Goal: Entertainment & Leisure: Consume media (video, audio)

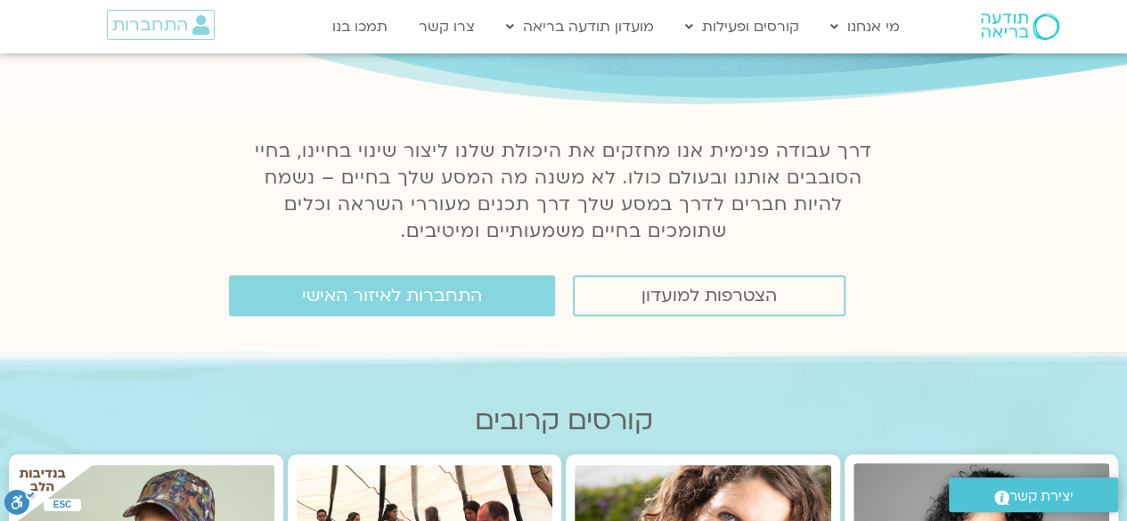
scroll to position [178, 0]
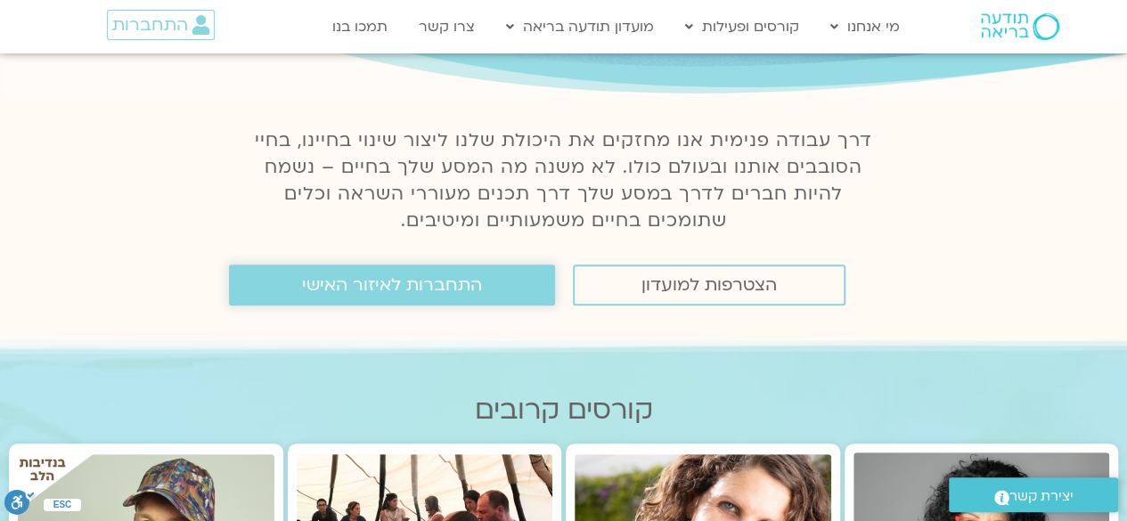
click at [397, 293] on span "התחברות לאיזור האישי" at bounding box center [392, 285] width 180 height 20
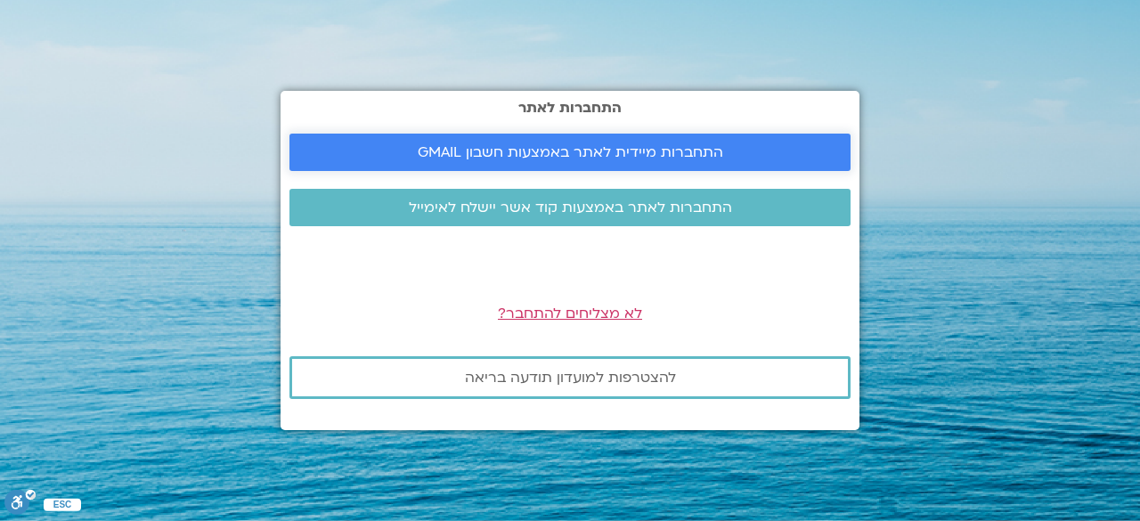
click at [568, 147] on span "התחברות מיידית לאתר באמצעות חשבון GMAIL" at bounding box center [571, 152] width 306 height 16
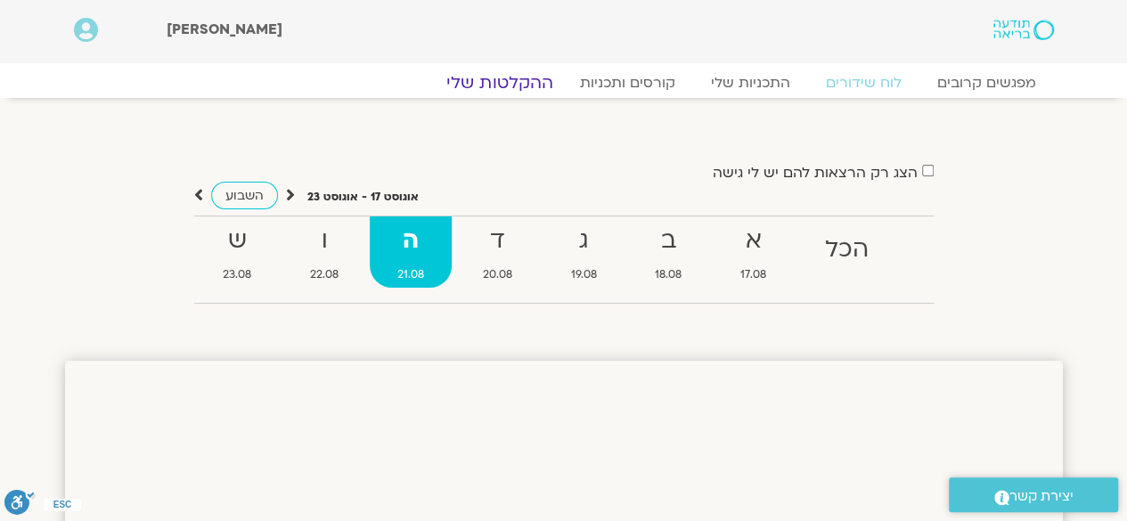
click at [512, 81] on link "ההקלטות שלי" at bounding box center [500, 82] width 150 height 21
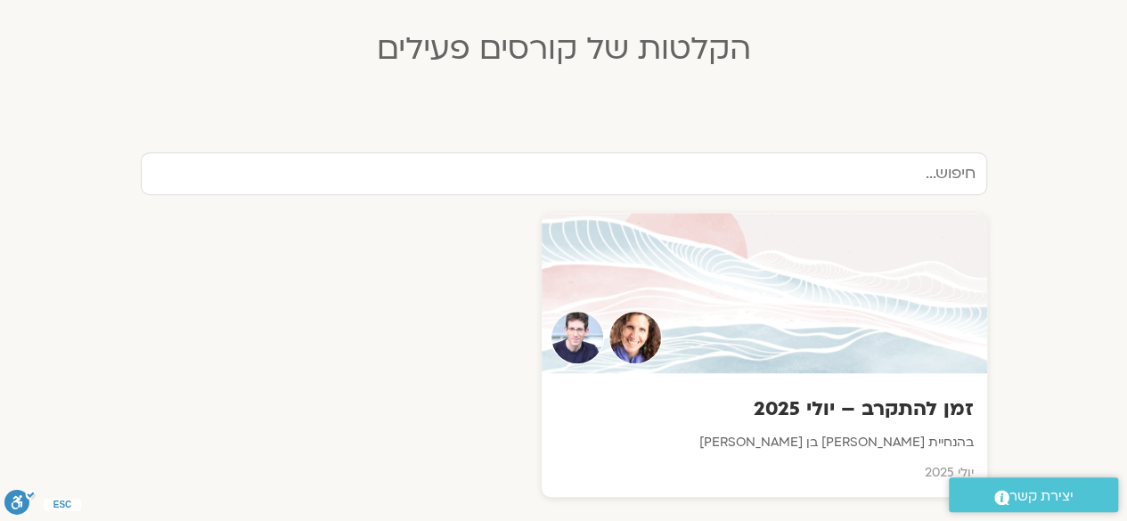
scroll to position [534, 0]
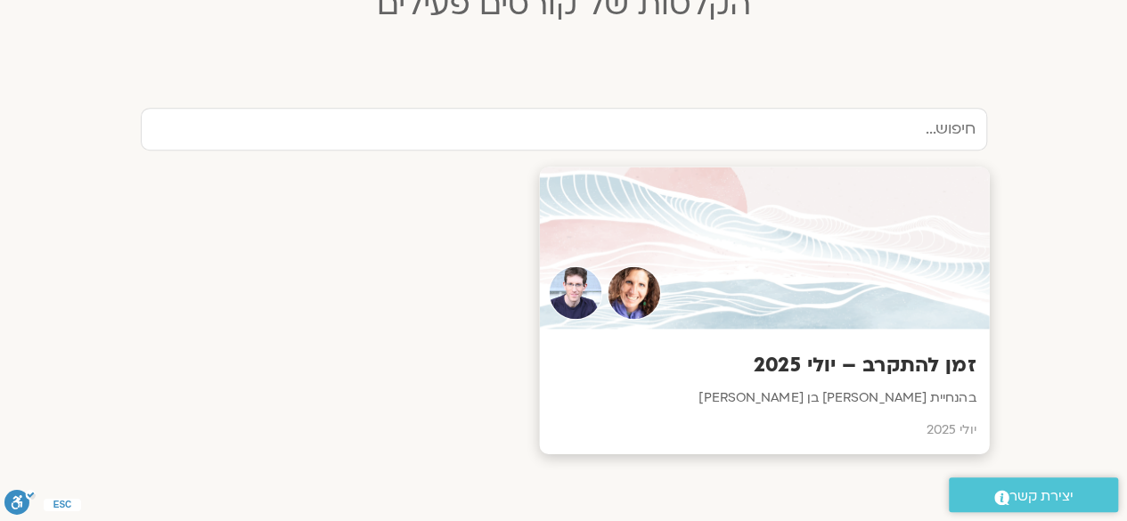
click at [771, 241] on div at bounding box center [764, 248] width 450 height 162
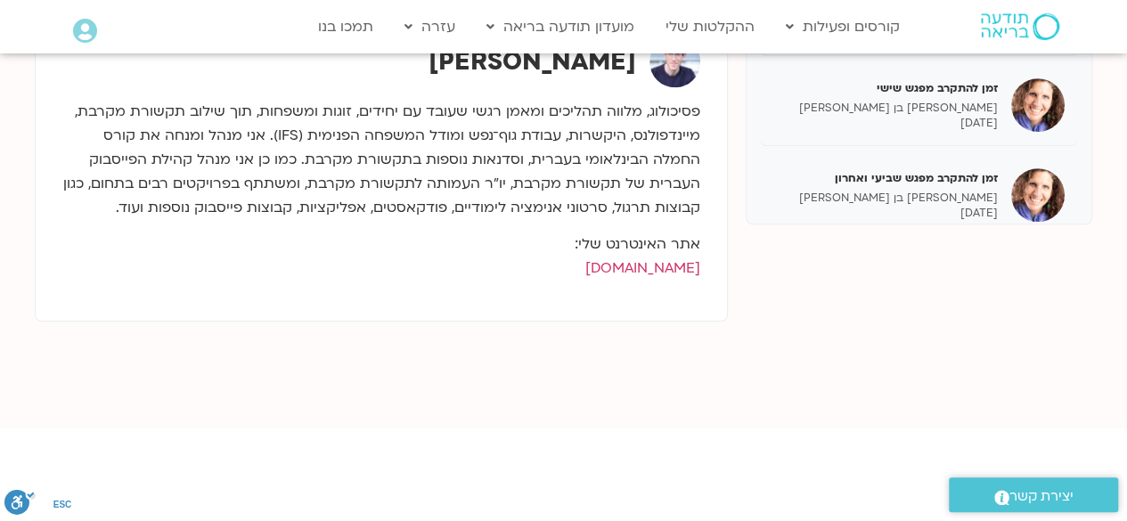
scroll to position [713, 0]
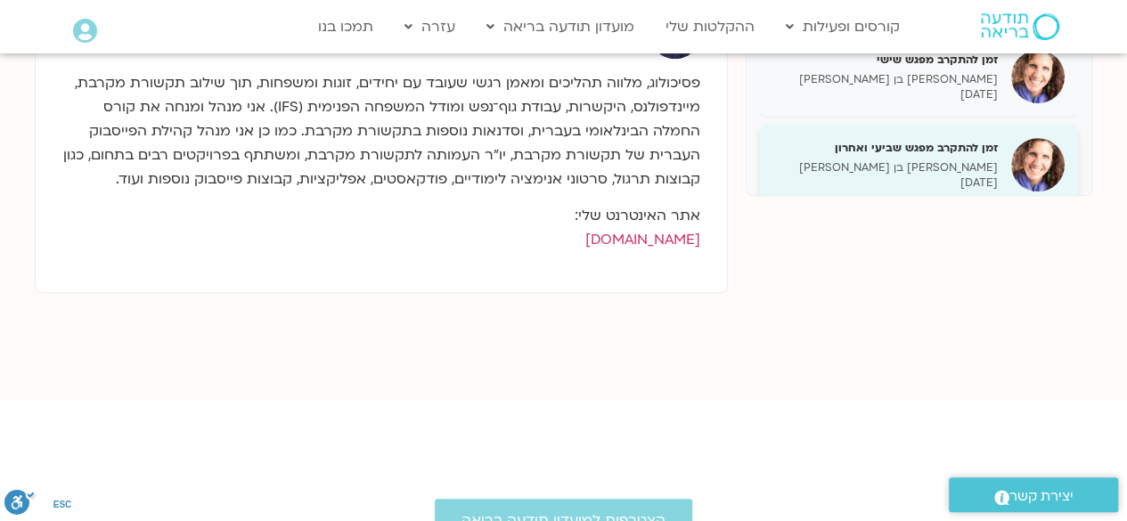
click at [957, 167] on p "שאנייה כהן בן חיים" at bounding box center [885, 167] width 224 height 15
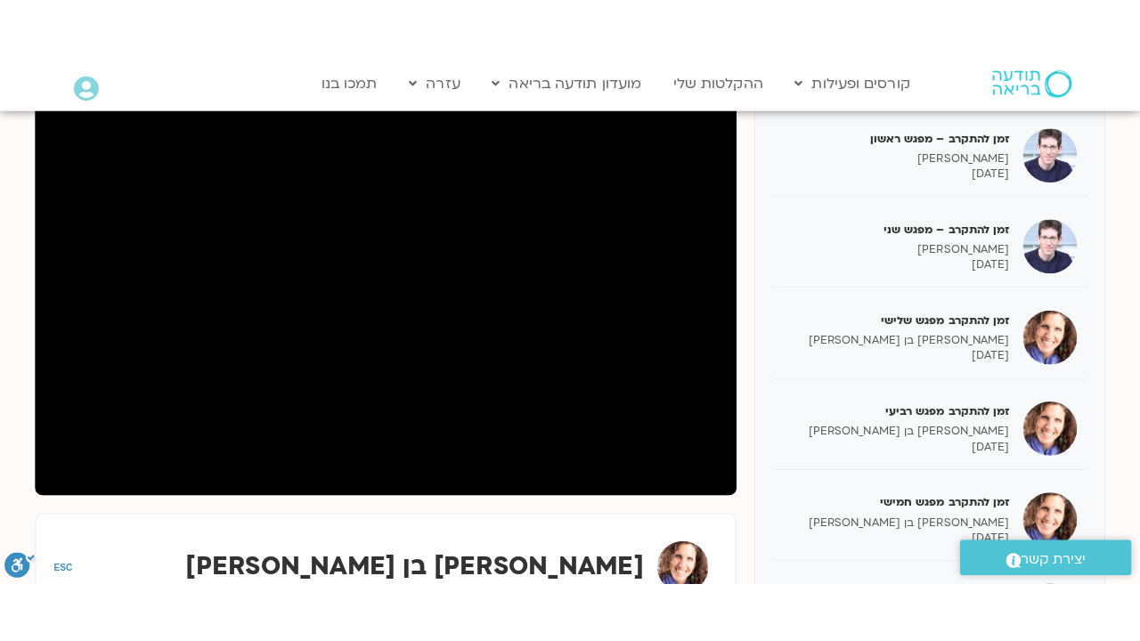
scroll to position [178, 0]
